Goal: Find specific page/section: Find specific page/section

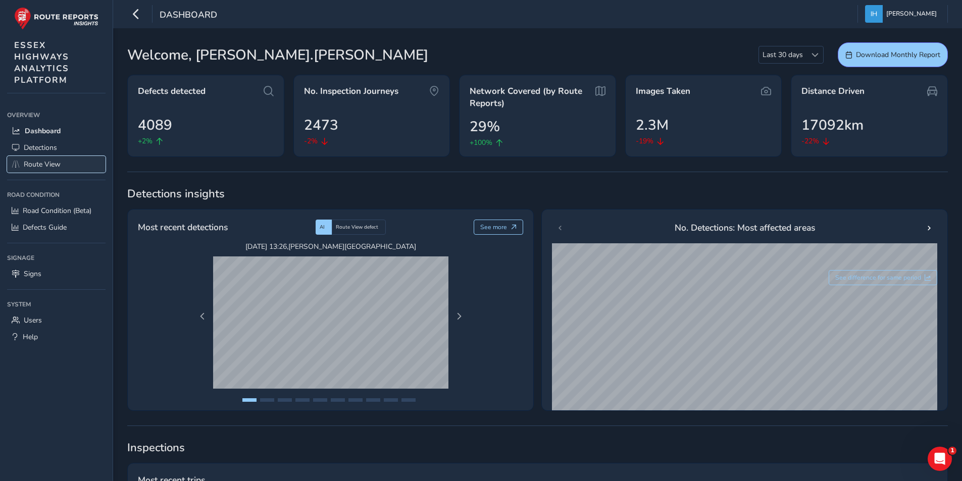
click at [38, 167] on span "Route View" at bounding box center [42, 165] width 37 height 10
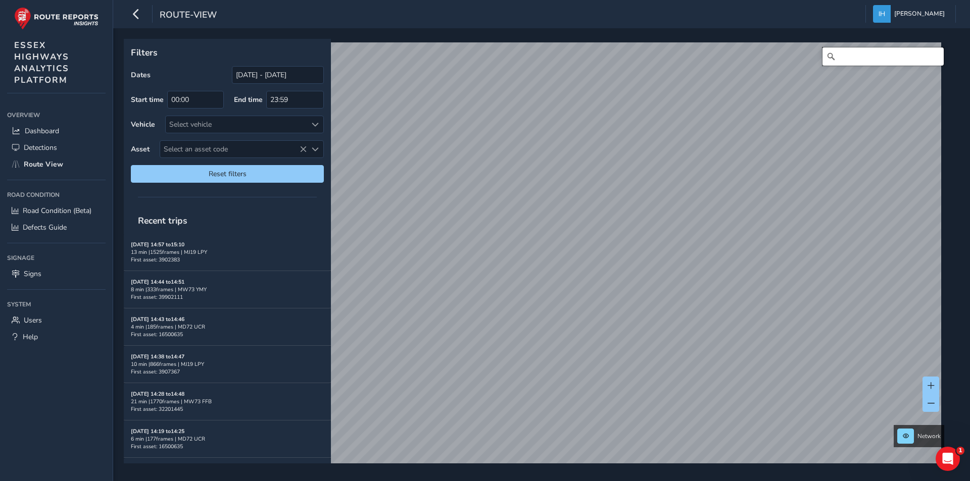
click at [844, 56] on input "Search" at bounding box center [882, 56] width 121 height 18
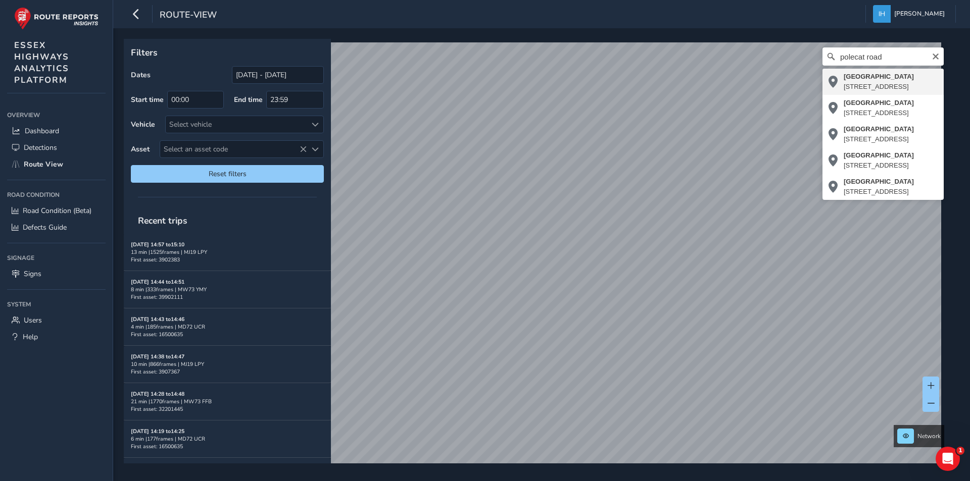
type input "[STREET_ADDRESS]"
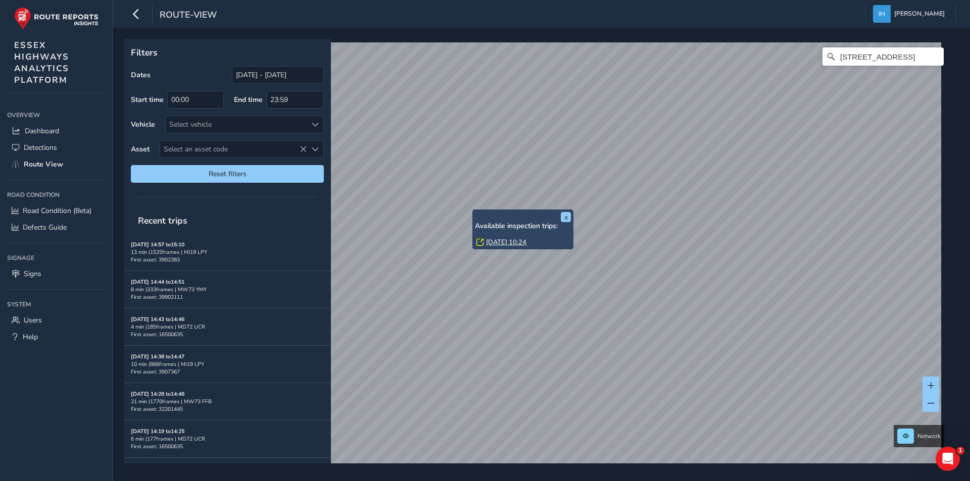
click at [499, 243] on link "[DATE] 10:24" at bounding box center [506, 242] width 40 height 9
